Goal: Navigation & Orientation: Find specific page/section

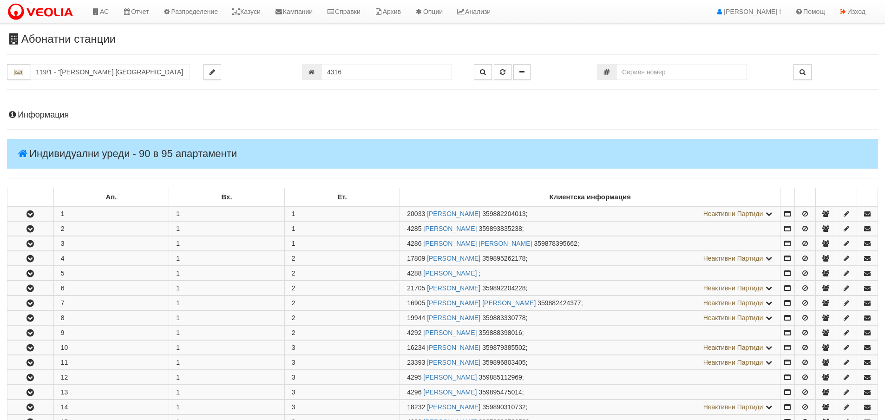
scroll to position [566, 0]
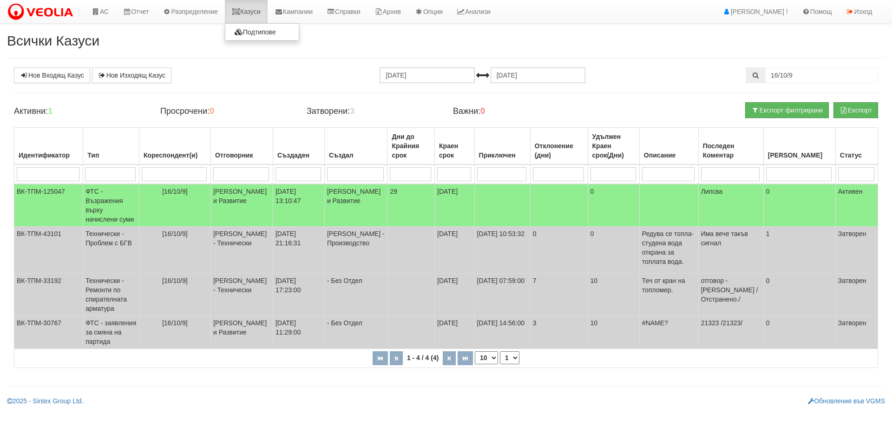
click at [256, 9] on link "Казуси" at bounding box center [246, 11] width 43 height 23
